Goal: Task Accomplishment & Management: Manage account settings

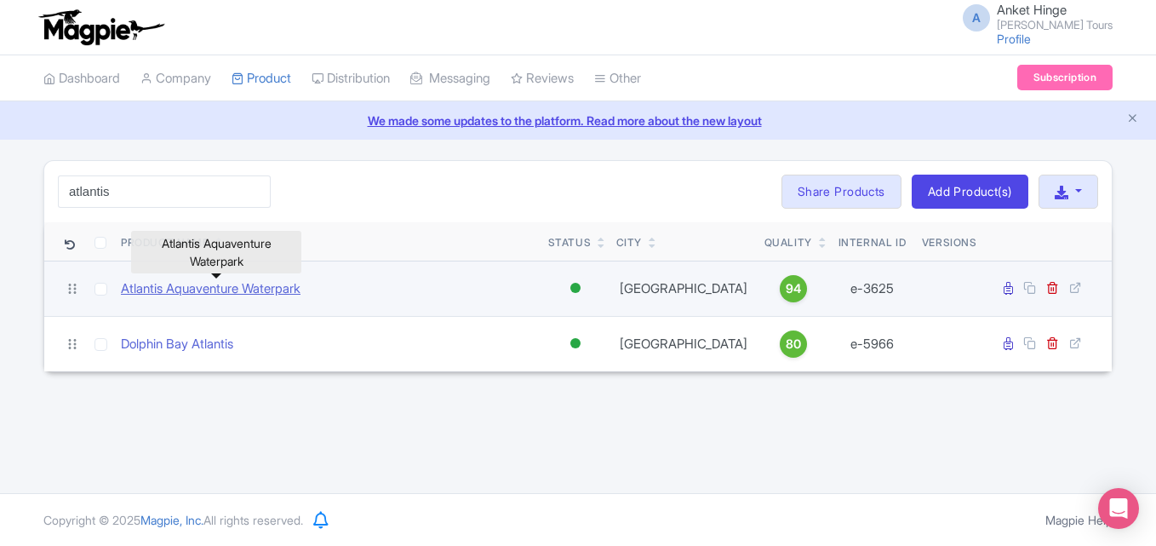
type input "atlantis"
click at [216, 289] on link "Atlantis Aquaventure Waterpark" at bounding box center [211, 289] width 180 height 20
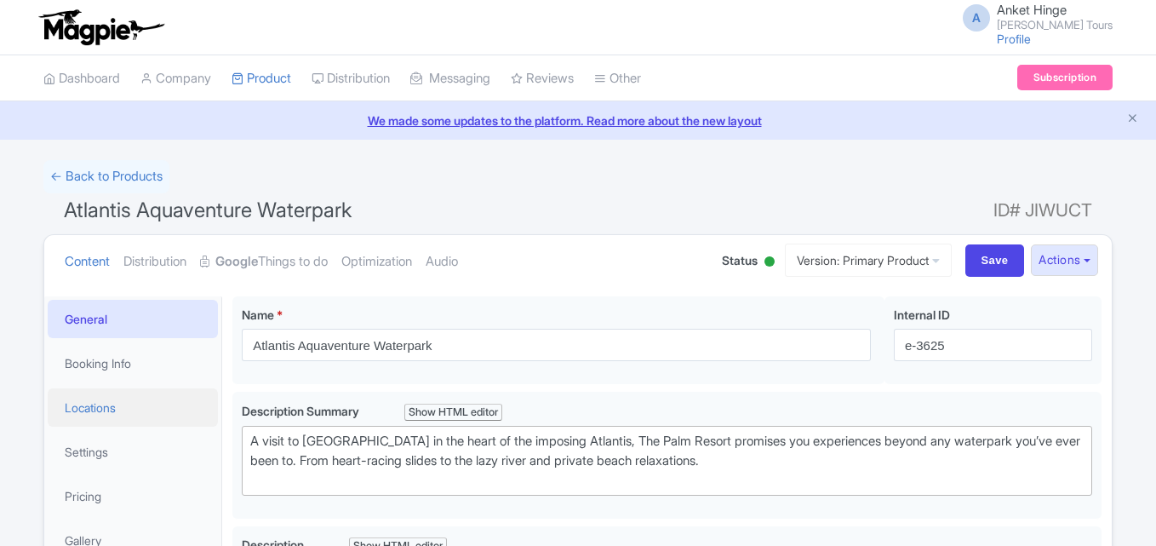
click at [132, 406] on link "Locations" at bounding box center [133, 407] width 170 height 38
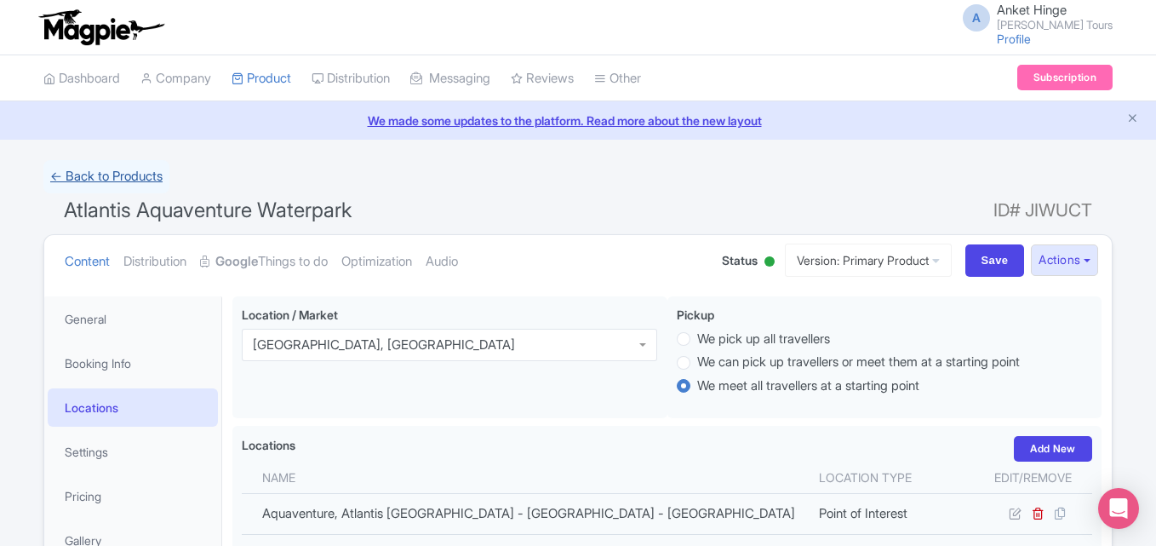
click at [94, 172] on link "← Back to Products" at bounding box center [106, 176] width 126 height 33
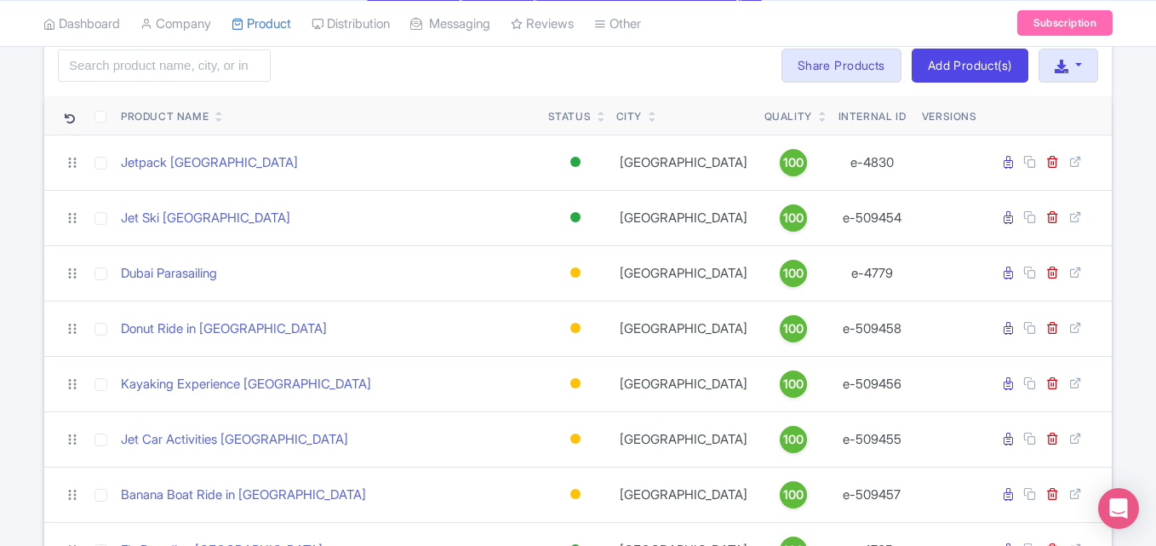
scroll to position [3276, 0]
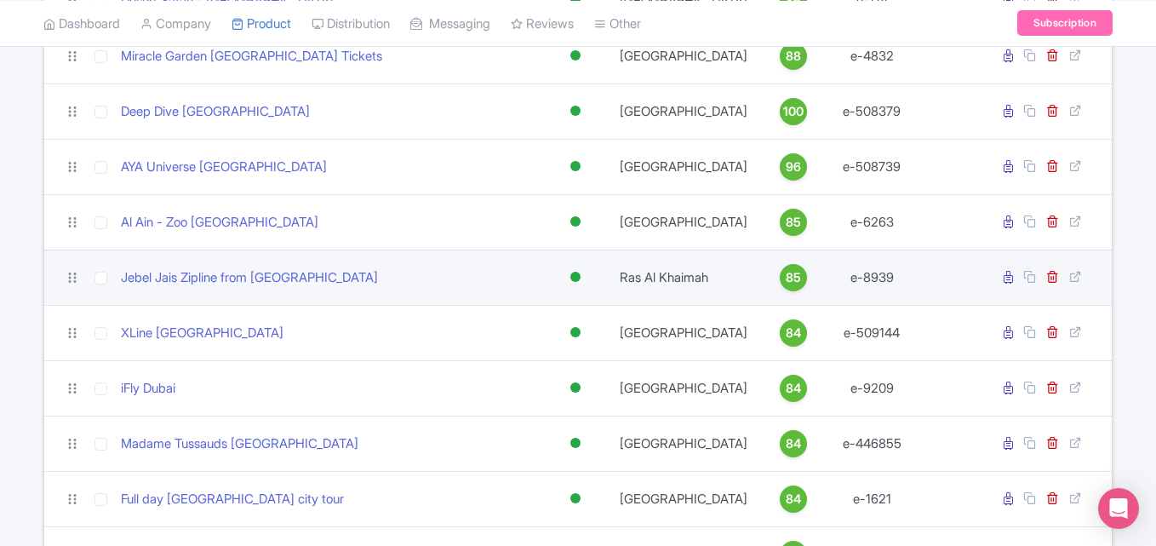
click at [153, 300] on td "Jebel Jais Zipline from [GEOGRAPHIC_DATA]" at bounding box center [327, 276] width 427 height 55
copy tr "Jebel Jais Zipline from [GEOGRAPHIC_DATA]"
